Goal: Task Accomplishment & Management: Use online tool/utility

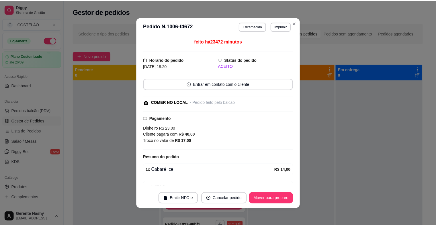
scroll to position [46, 0]
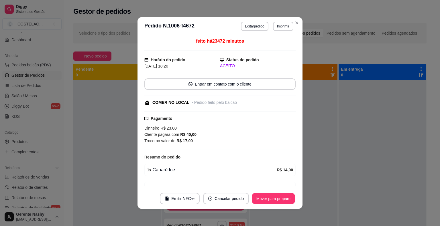
click at [267, 201] on button "Mover para preparo" at bounding box center [273, 198] width 43 height 11
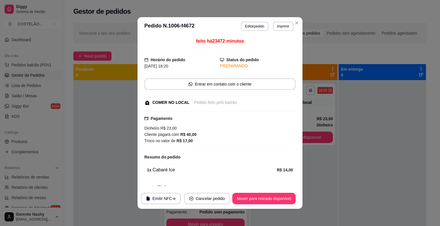
click at [269, 194] on button "Mover para retirada disponível" at bounding box center [263, 198] width 63 height 11
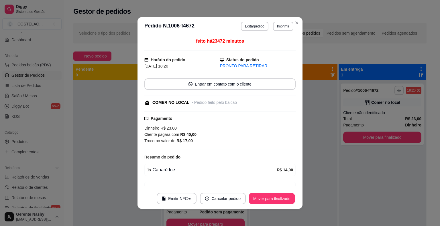
click at [260, 195] on button "Mover para finalizado" at bounding box center [272, 198] width 46 height 11
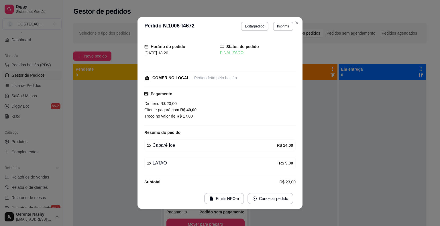
click at [293, 27] on div "Selecione o tipo dos pedidos Todos os pedidos Pedidos sem agendamento Pedidos a…" at bounding box center [249, 33] width 353 height 21
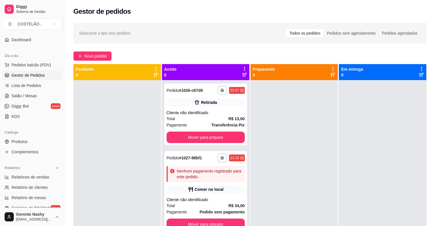
click at [217, 133] on button "Mover para preparo" at bounding box center [205, 137] width 78 height 11
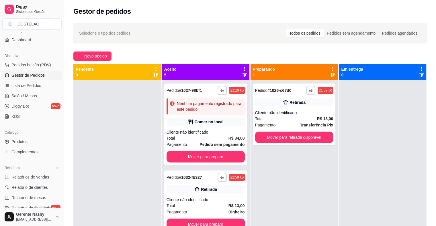
click at [284, 136] on button "Mover para retirada disponível" at bounding box center [294, 137] width 78 height 11
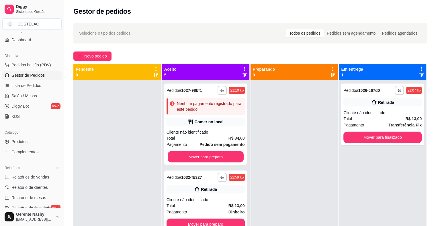
click at [230, 160] on button "Mover para preparo" at bounding box center [206, 157] width 76 height 11
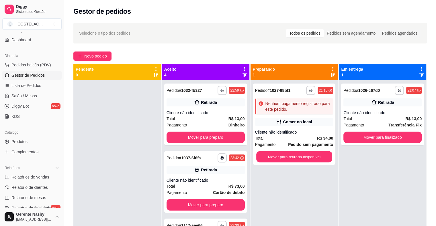
click at [264, 156] on button "Mover para retirada disponível" at bounding box center [294, 157] width 76 height 11
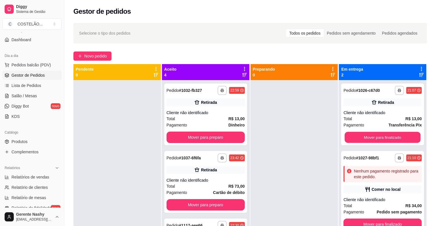
click at [359, 132] on button "Mover para finalizado" at bounding box center [382, 137] width 76 height 11
click at [216, 138] on button "Mover para preparo" at bounding box center [205, 137] width 78 height 11
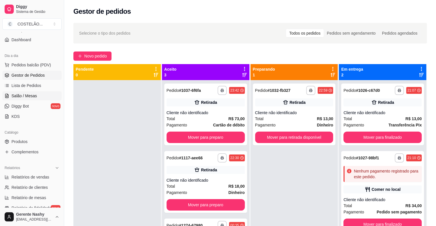
click at [21, 93] on span "Salão / Mesas" at bounding box center [24, 96] width 26 height 6
